Goal: Task Accomplishment & Management: Manage account settings

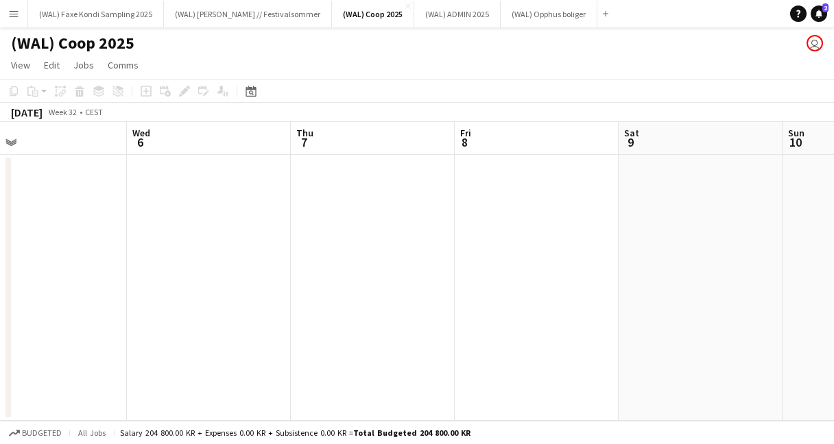
scroll to position [0, 434]
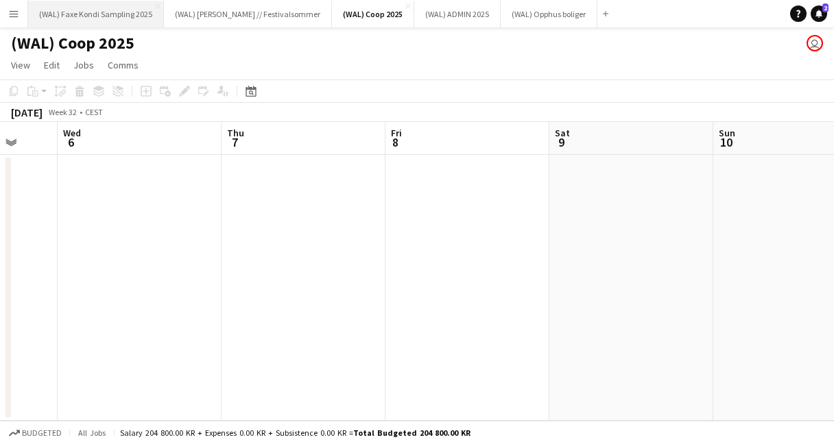
click at [82, 12] on button "(WAL) Faxe Kondi Sampling 2025 Close" at bounding box center [96, 14] width 136 height 27
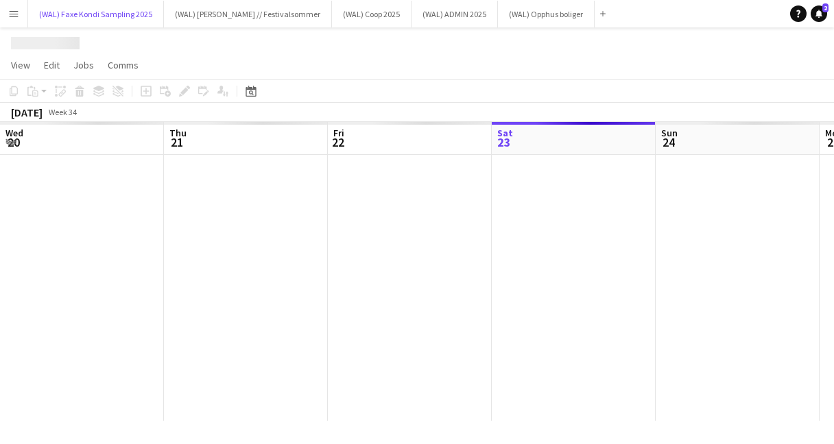
scroll to position [0, 328]
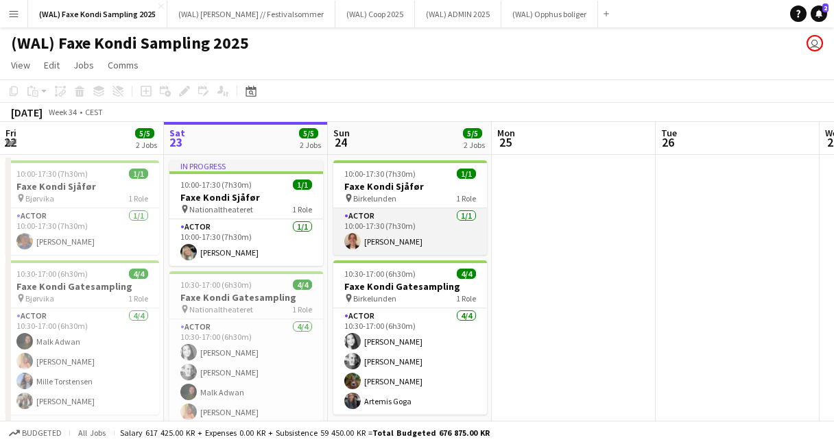
click at [444, 246] on app-card-role "Actor [DATE] 10:00-17:30 (7h30m) [PERSON_NAME]" at bounding box center [410, 231] width 154 height 47
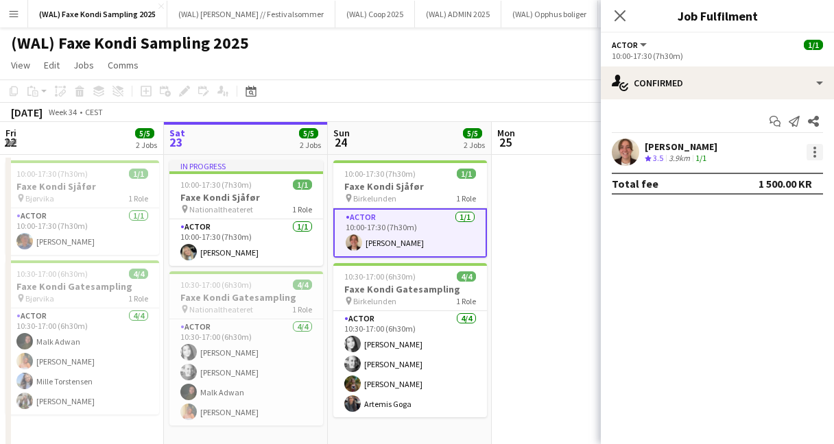
click at [816, 151] on div at bounding box center [814, 152] width 16 height 16
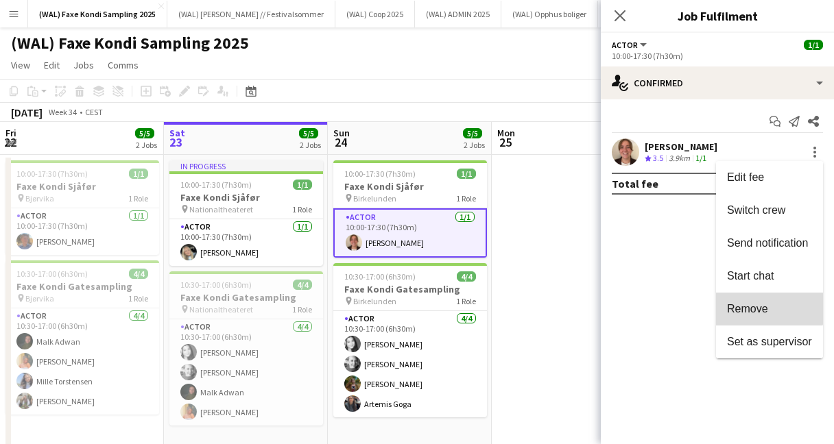
click at [758, 299] on button "Remove" at bounding box center [769, 309] width 107 height 33
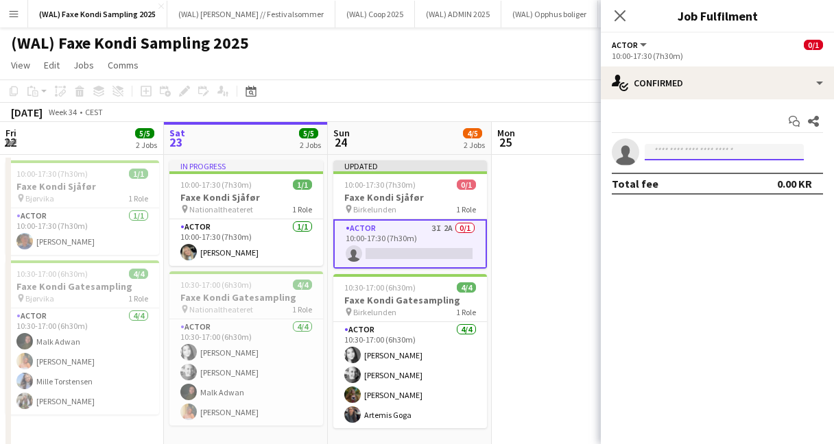
click at [694, 153] on input at bounding box center [723, 152] width 159 height 16
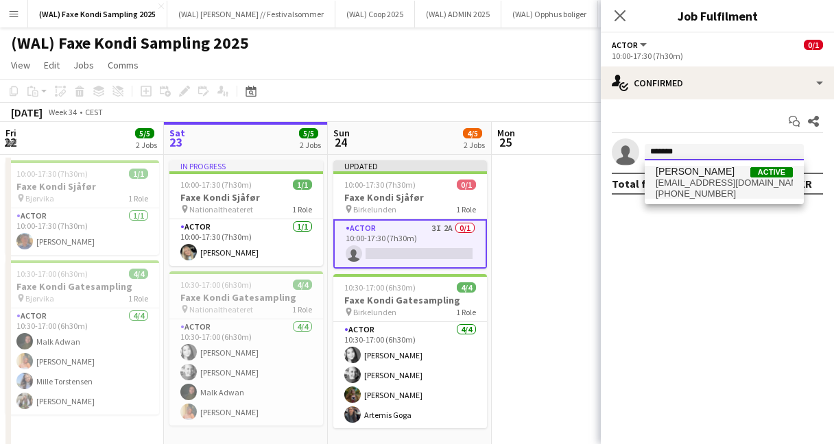
type input "*******"
click at [701, 180] on span "[EMAIL_ADDRESS][DOMAIN_NAME]" at bounding box center [723, 183] width 137 height 11
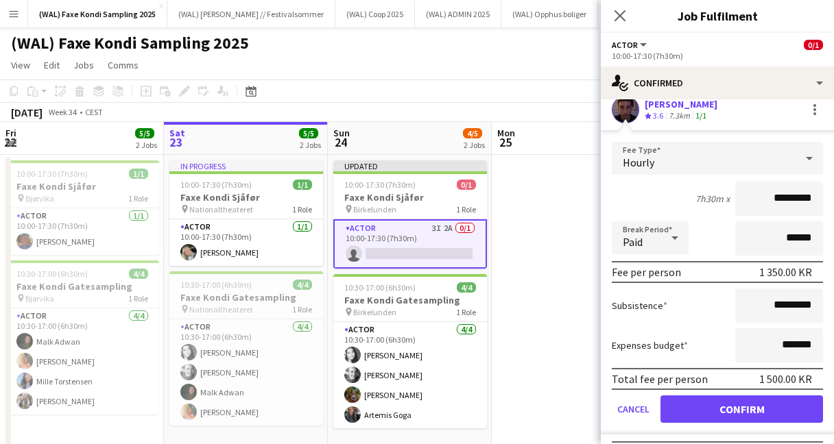
scroll to position [73, 0]
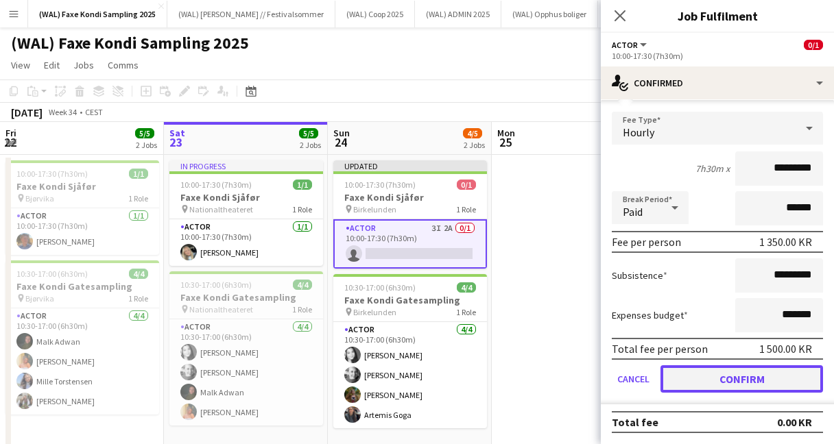
click at [727, 387] on button "Confirm" at bounding box center [741, 378] width 162 height 27
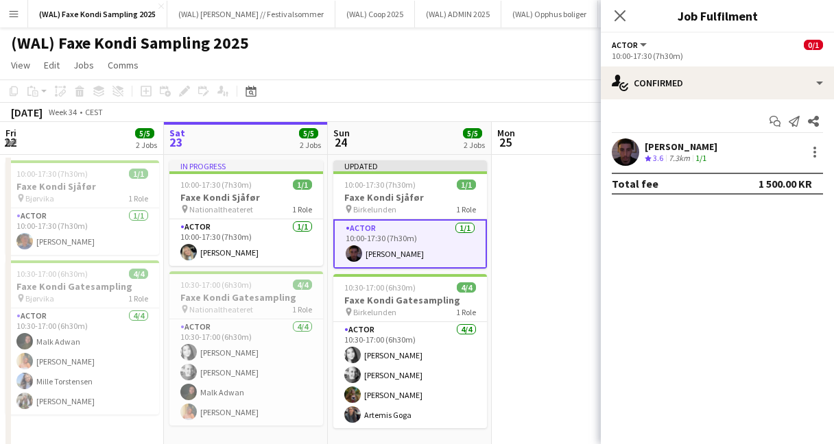
scroll to position [0, 0]
click at [618, 11] on icon "Close pop-in" at bounding box center [619, 15] width 13 height 13
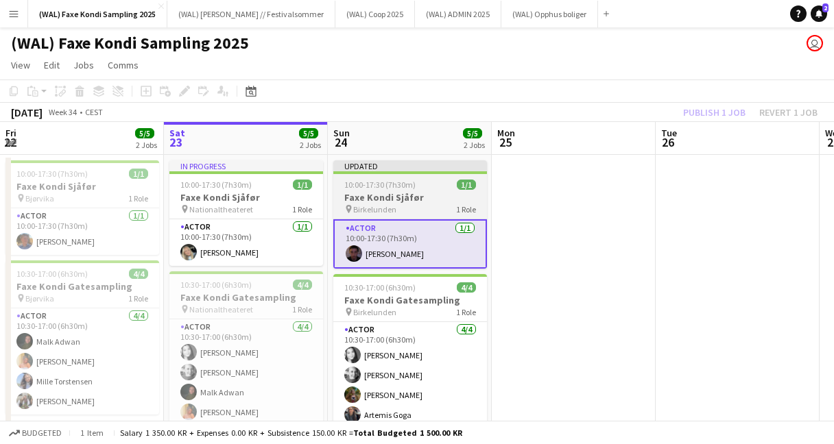
click at [432, 208] on div "pin Birkelunden 1 Role" at bounding box center [410, 209] width 154 height 11
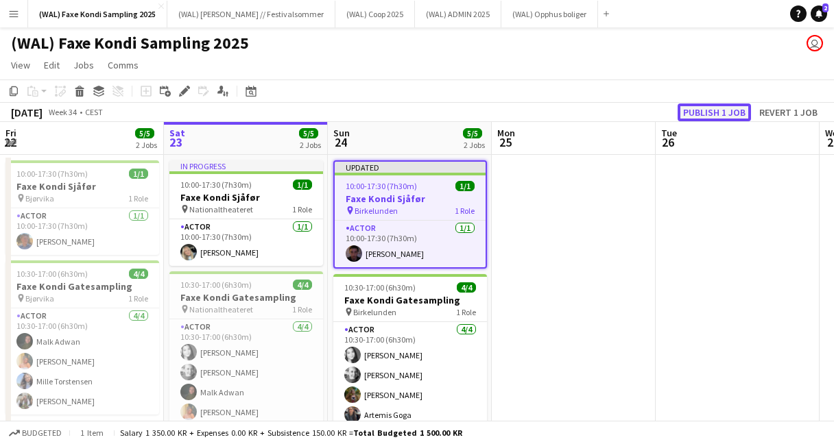
click at [718, 110] on button "Publish 1 job" at bounding box center [713, 113] width 73 height 18
